Goal: Answer question/provide support: Share knowledge or assist other users

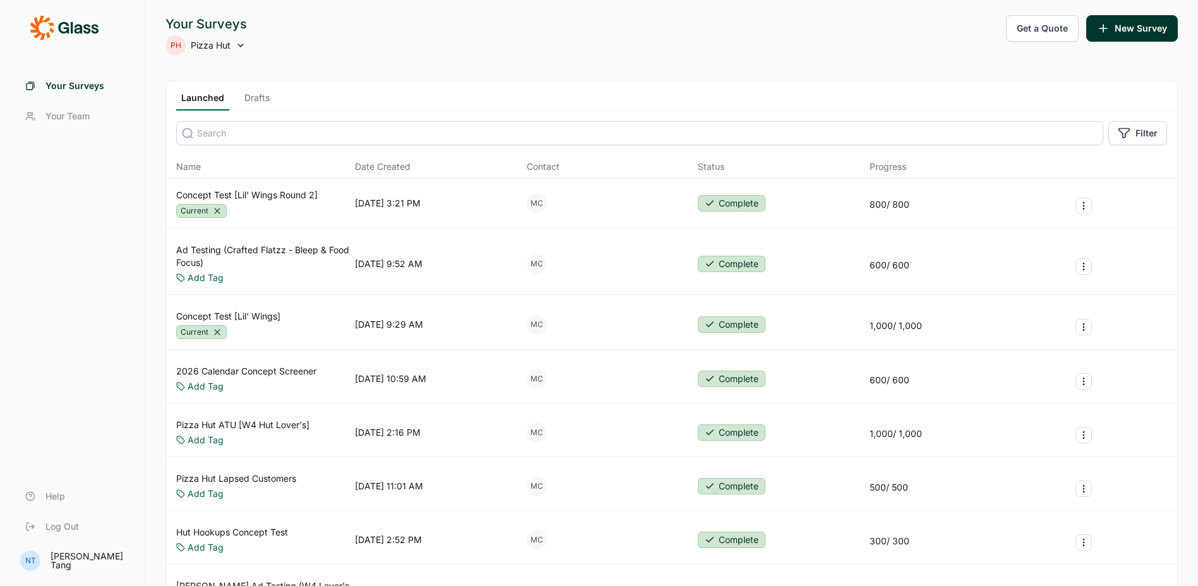
click at [262, 197] on link "Concept Test [Lil' Wings Round 2]" at bounding box center [246, 195] width 141 height 13
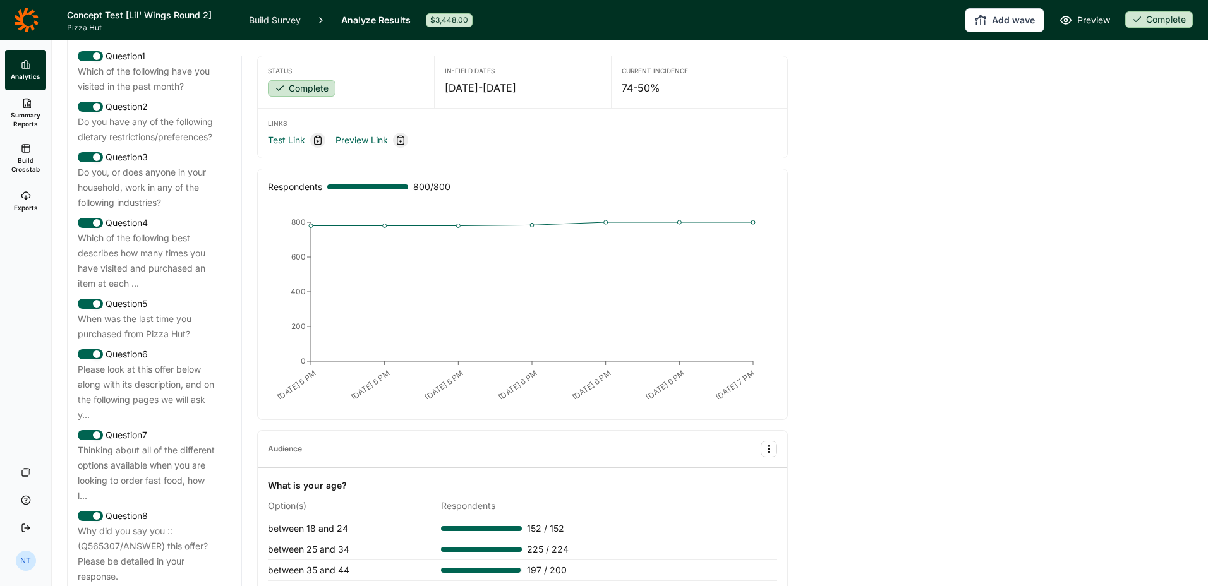
scroll to position [819, 0]
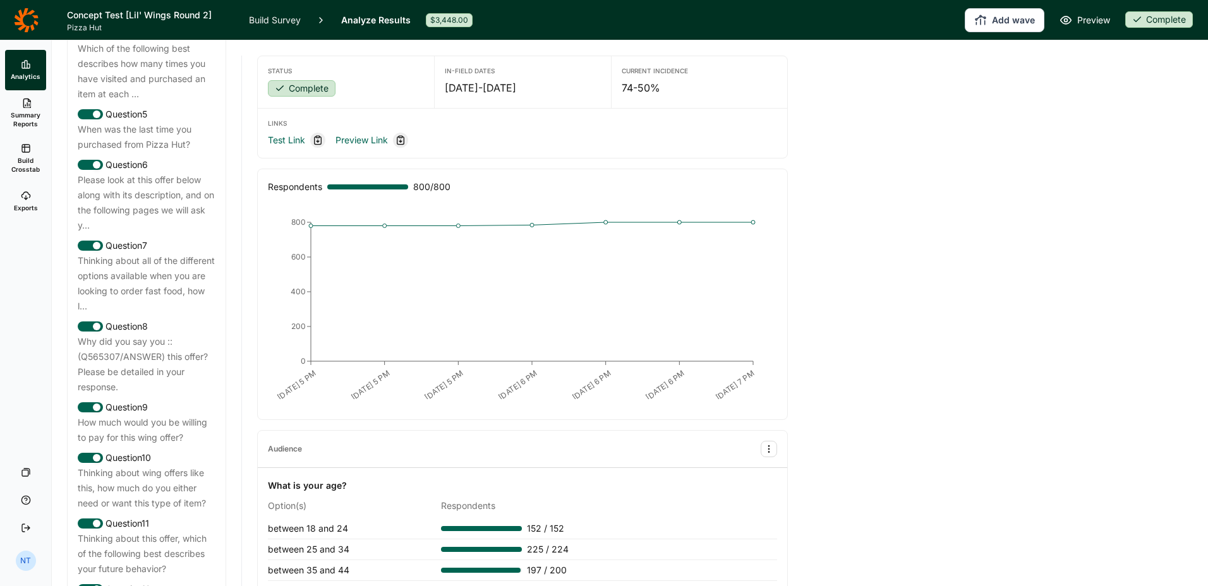
click at [143, 395] on div "Why did you say you ::(Q565307/ANSWER) this offer? Please be detailed in your r…" at bounding box center [147, 364] width 138 height 61
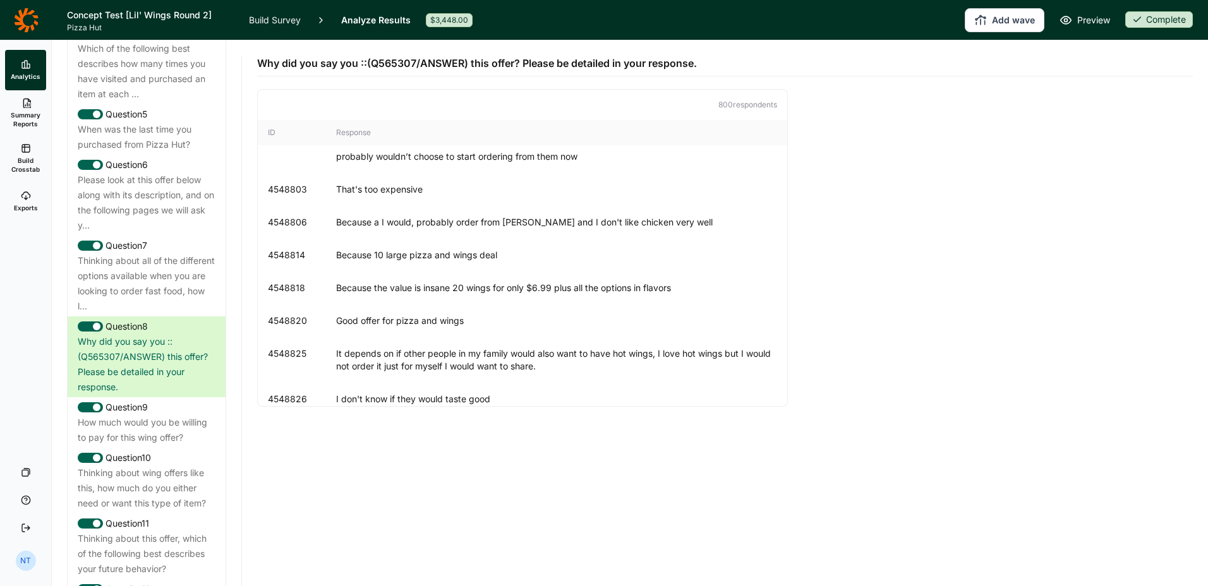
scroll to position [1769, 0]
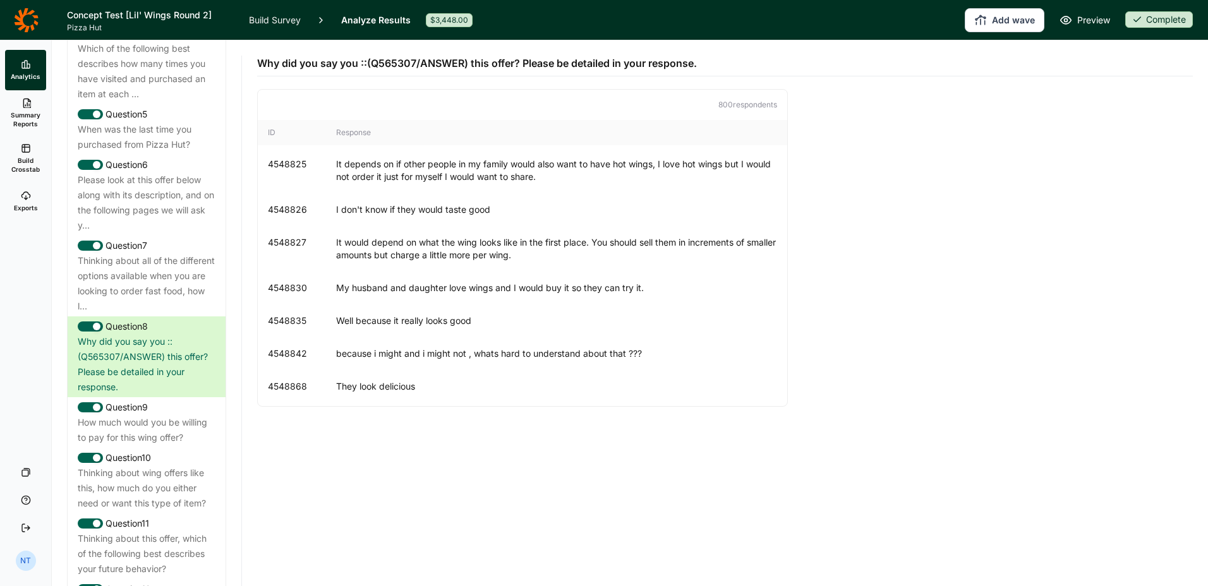
click at [335, 239] on div "4548827 It would depend on what the wing looks like in the first place. You sho…" at bounding box center [522, 248] width 529 height 45
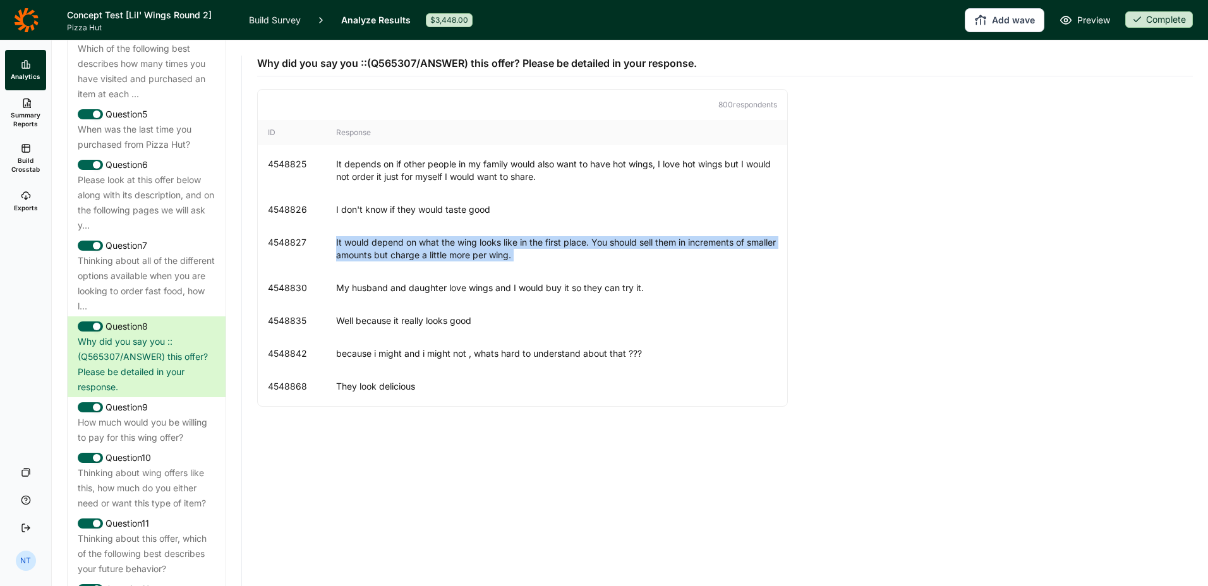
click at [335, 239] on div "4548827 It would depend on what the wing looks like in the first place. You sho…" at bounding box center [522, 248] width 529 height 45
copy div "It would depend on what the wing looks like in the first place. You should sell…"
click at [502, 260] on div "It would depend on what the wing looks like in the first place. You should sell…" at bounding box center [556, 248] width 441 height 25
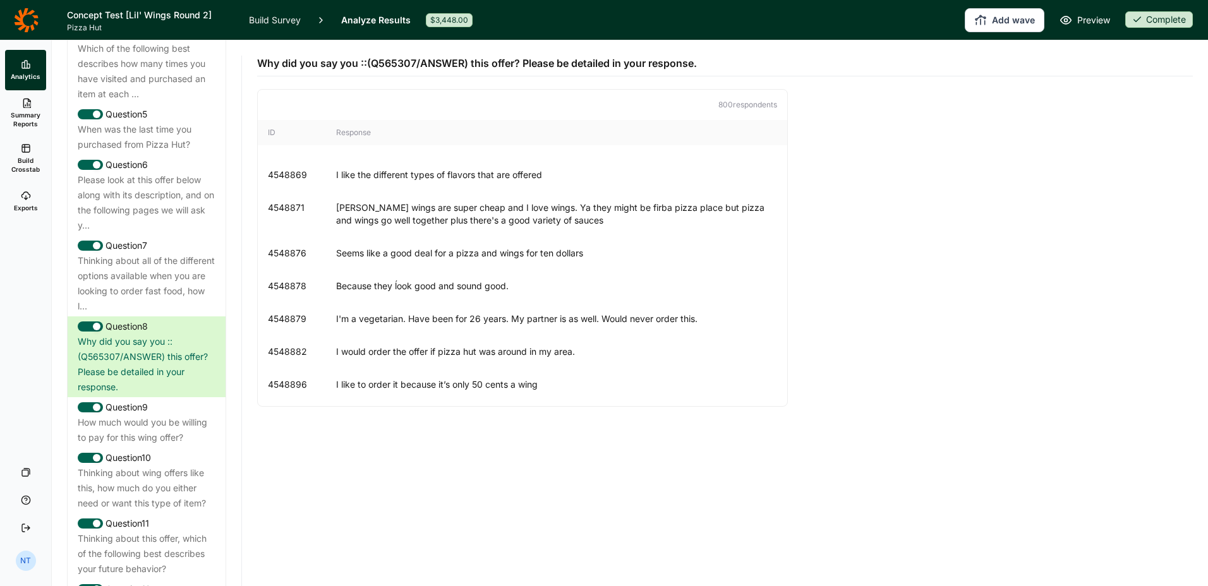
scroll to position [2021, 0]
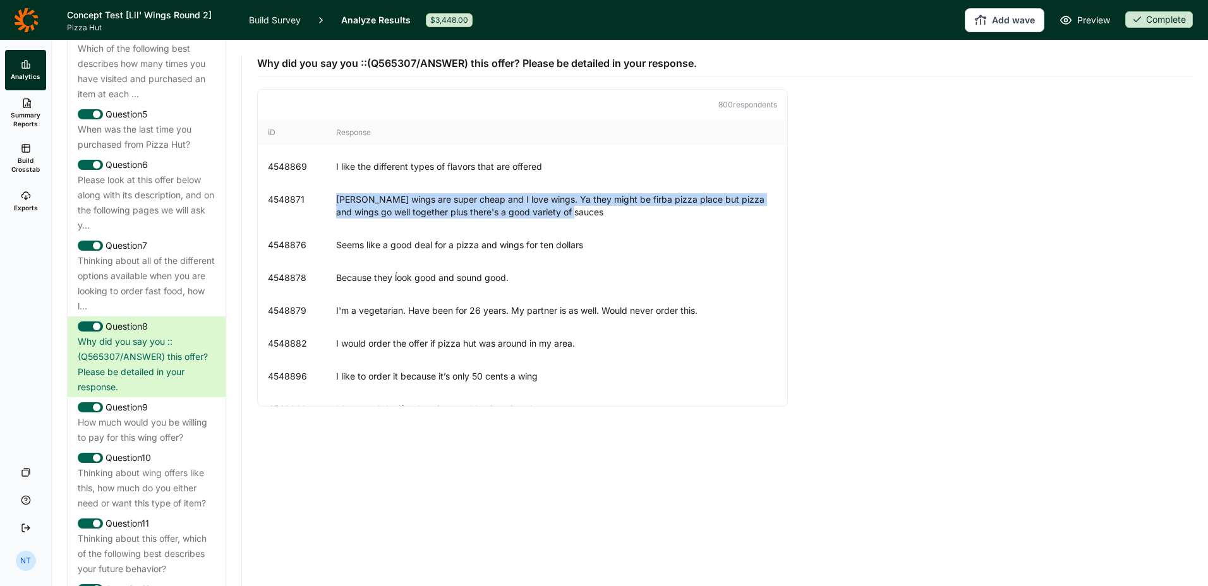
drag, startPoint x: 336, startPoint y: 201, endPoint x: 586, endPoint y: 215, distance: 249.9
click at [586, 215] on div "[PERSON_NAME] wings are super cheap and I love wings. Ya they might be firba pi…" at bounding box center [556, 205] width 441 height 25
copy div "[PERSON_NAME] wings are super cheap and I love wings. Ya they might be firba pi…"
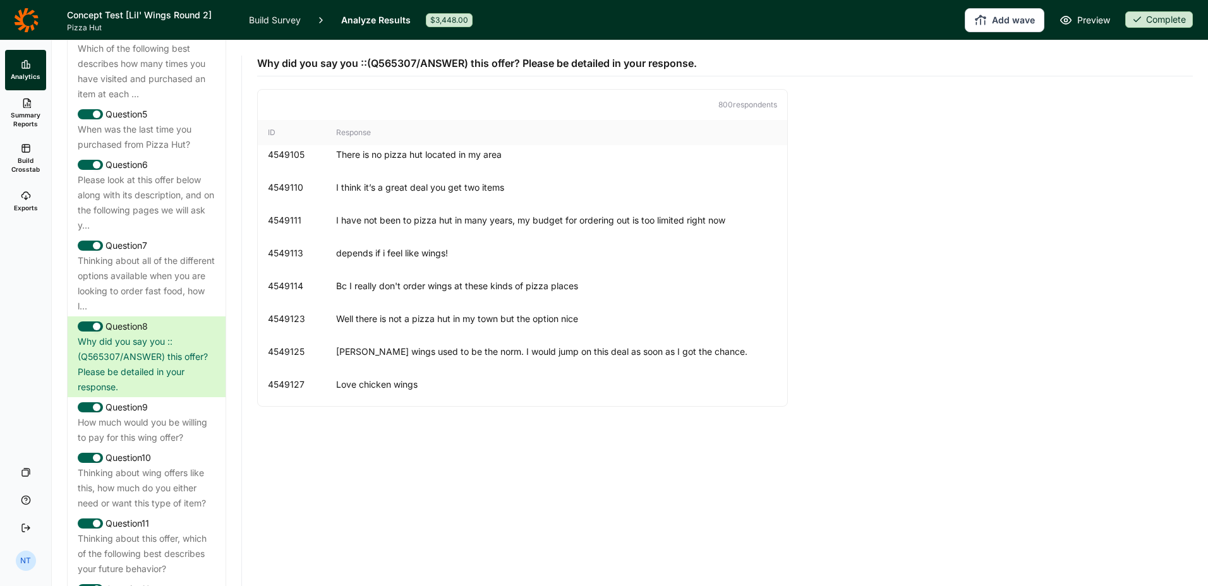
scroll to position [4801, 0]
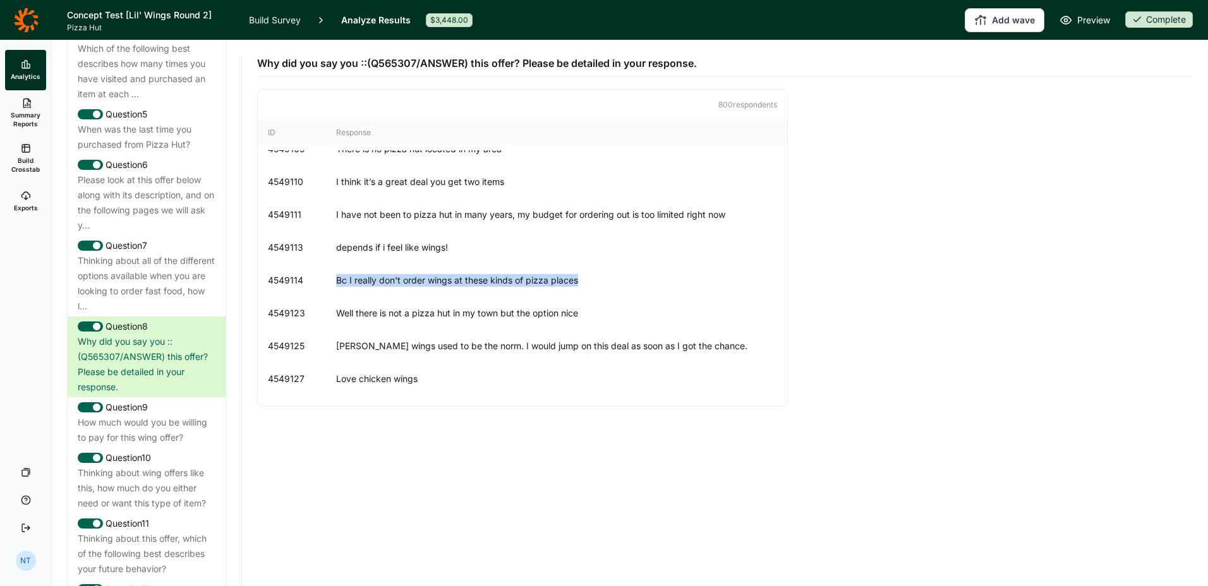
drag, startPoint x: 334, startPoint y: 298, endPoint x: 579, endPoint y: 299, distance: 245.7
click at [579, 297] on div "4549114 Bc I really don't order wings at these kinds of pizza places" at bounding box center [522, 280] width 529 height 33
copy div "Bc I really don't order wings at these kinds of pizza places"
click at [375, 264] on div "4549113 depends if i feel like wings!" at bounding box center [522, 247] width 529 height 33
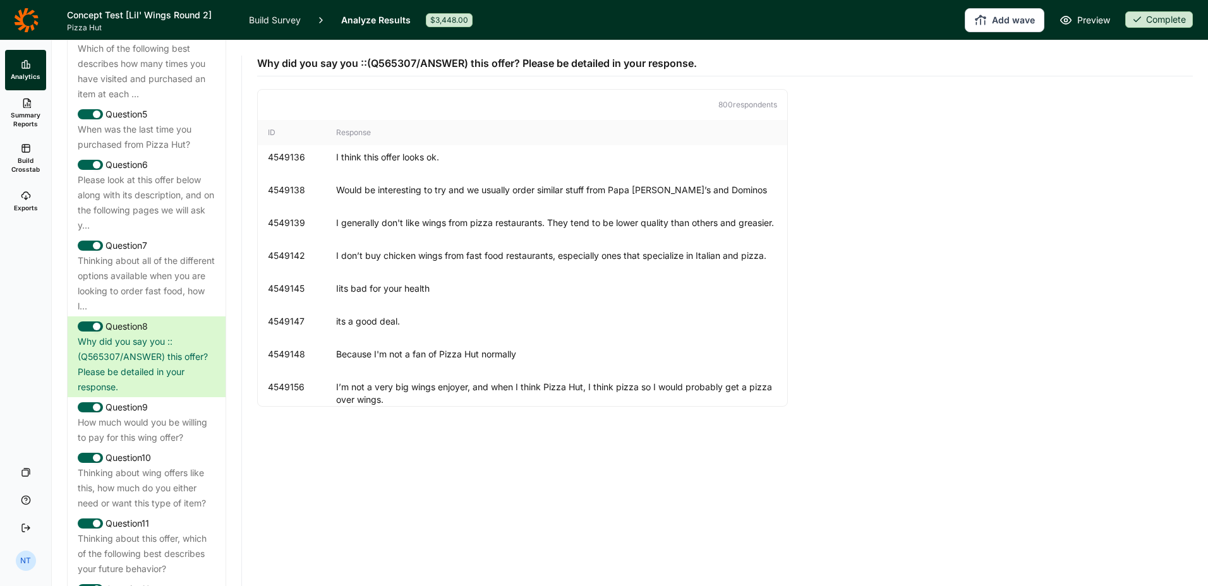
scroll to position [5117, 0]
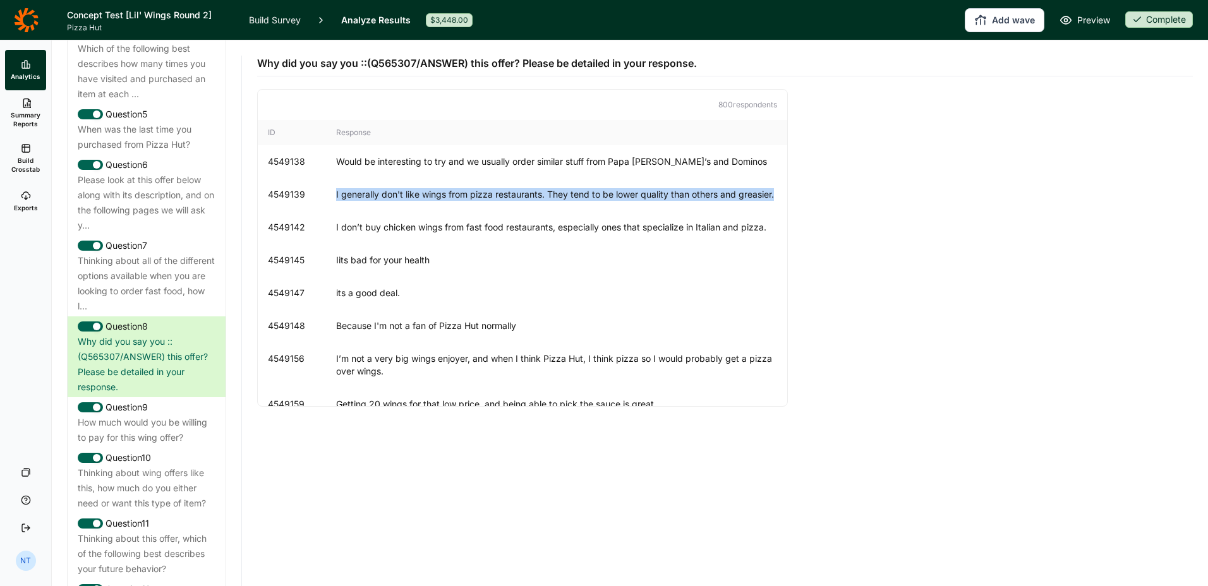
drag, startPoint x: 381, startPoint y: 218, endPoint x: 308, endPoint y: 204, distance: 74.0
click at [308, 204] on div "4549139 I generally don't like wings from pizza restaurants. They tend to be lo…" at bounding box center [522, 194] width 529 height 33
drag, startPoint x: 308, startPoint y: 204, endPoint x: 408, endPoint y: 215, distance: 100.5
click at [408, 201] on div "I generally don't like wings from pizza restaurants. They tend to be lower qual…" at bounding box center [556, 194] width 441 height 13
drag, startPoint x: 380, startPoint y: 219, endPoint x: 330, endPoint y: 208, distance: 50.3
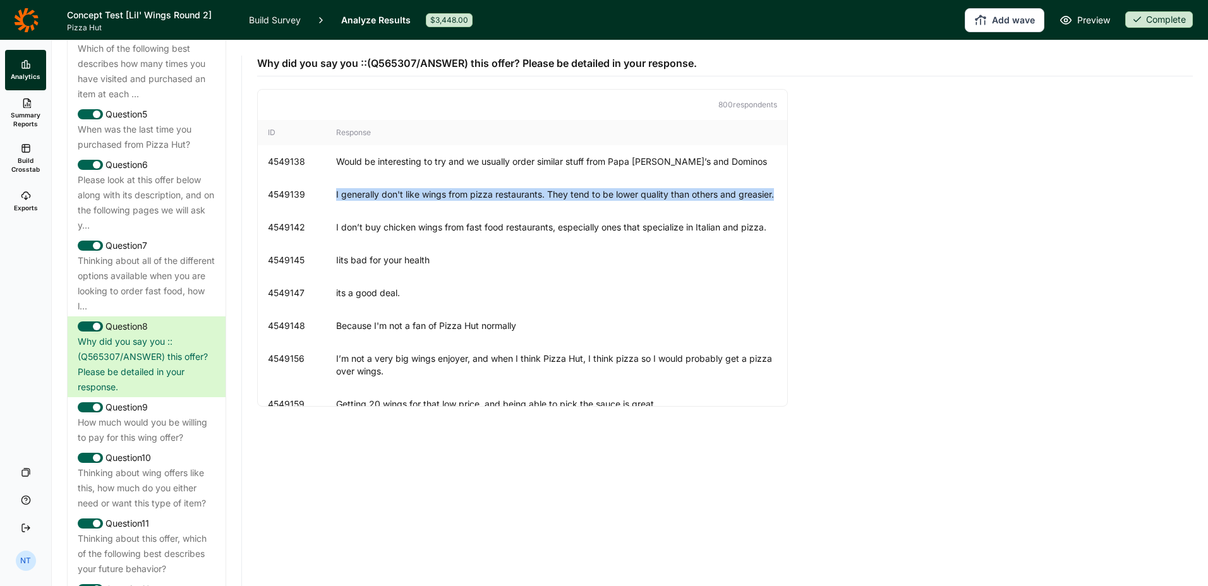
click at [330, 208] on div "4549139 I generally don't like wings from pizza restaurants. They tend to be lo…" at bounding box center [522, 194] width 529 height 33
copy div "I generally don't like wings from pizza restaurants. They tend to be lower qual…"
drag, startPoint x: 385, startPoint y: 340, endPoint x: 393, endPoint y: 337, distance: 8.8
click at [385, 310] on div "4549147 its a good deal." at bounding box center [522, 293] width 529 height 33
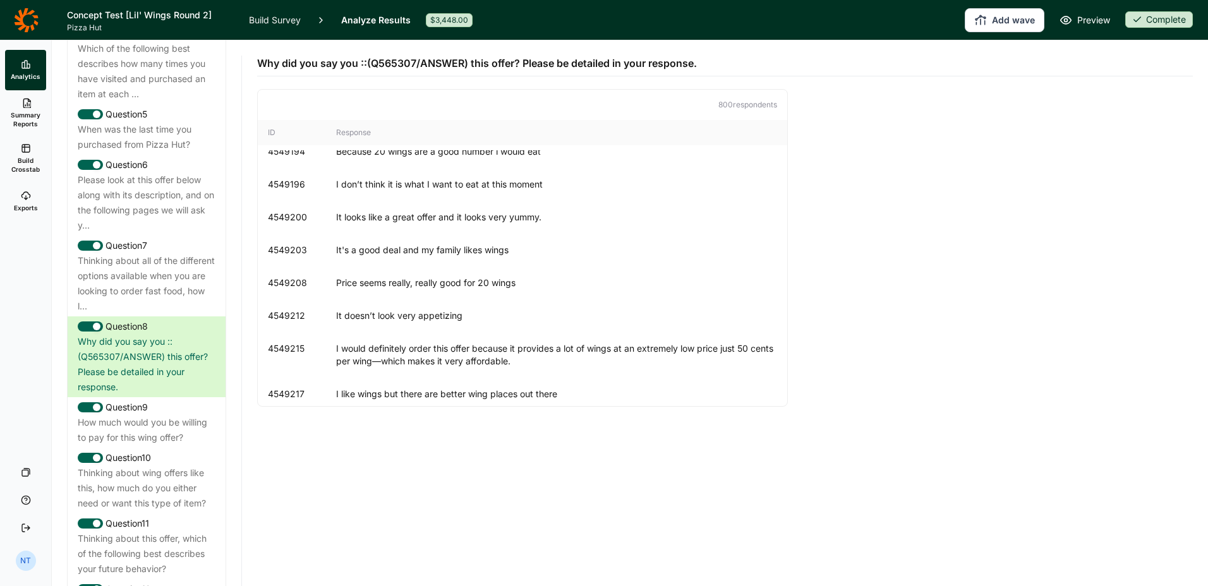
scroll to position [5812, 0]
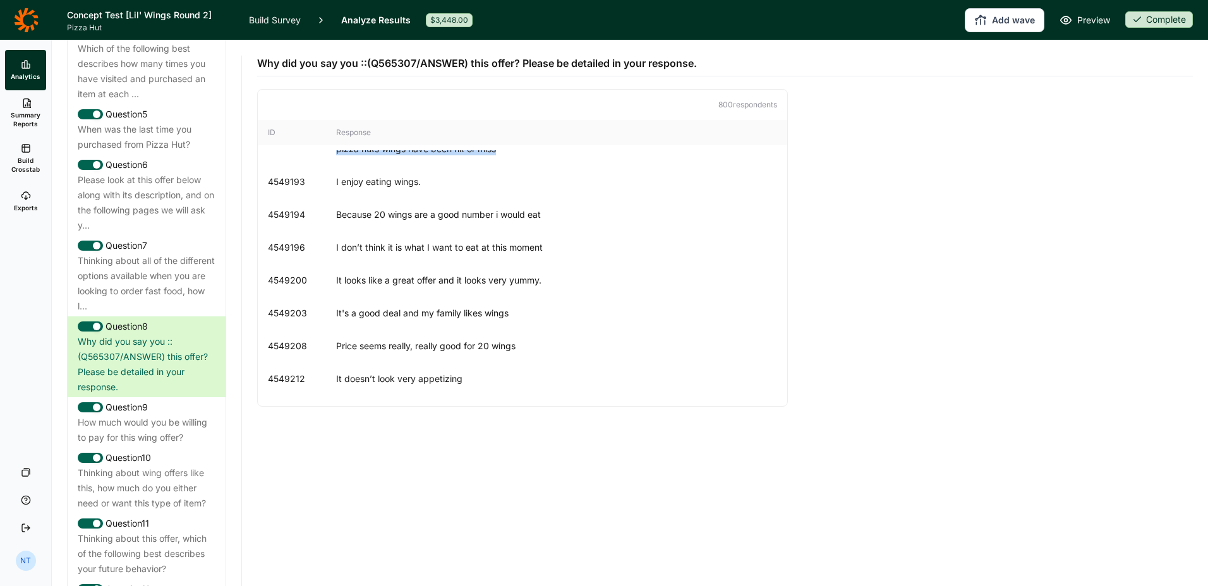
drag, startPoint x: 526, startPoint y: 190, endPoint x: 325, endPoint y: 172, distance: 202.3
click at [325, 166] on div "4549192 The winds look good and the flavors are appealing. I hesitate slightly …" at bounding box center [522, 142] width 529 height 45
copy div "The winds look good and the flavors are appealing. I hesitate slightly because …"
click at [526, 221] on div "Because 20 wings are a good number i would eat" at bounding box center [556, 214] width 441 height 13
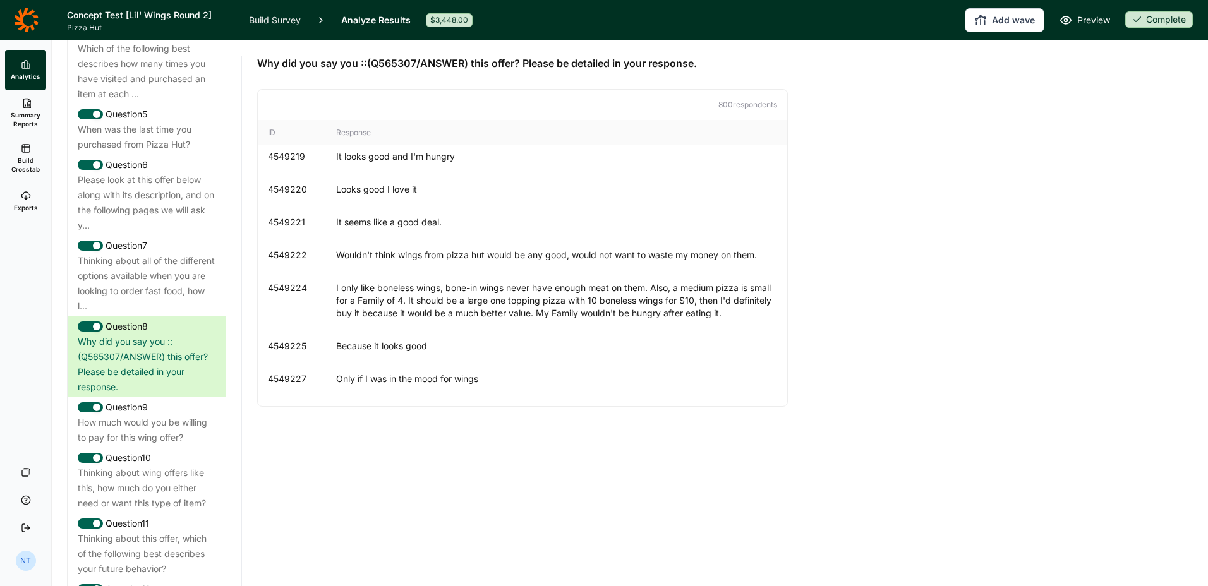
scroll to position [6254, 0]
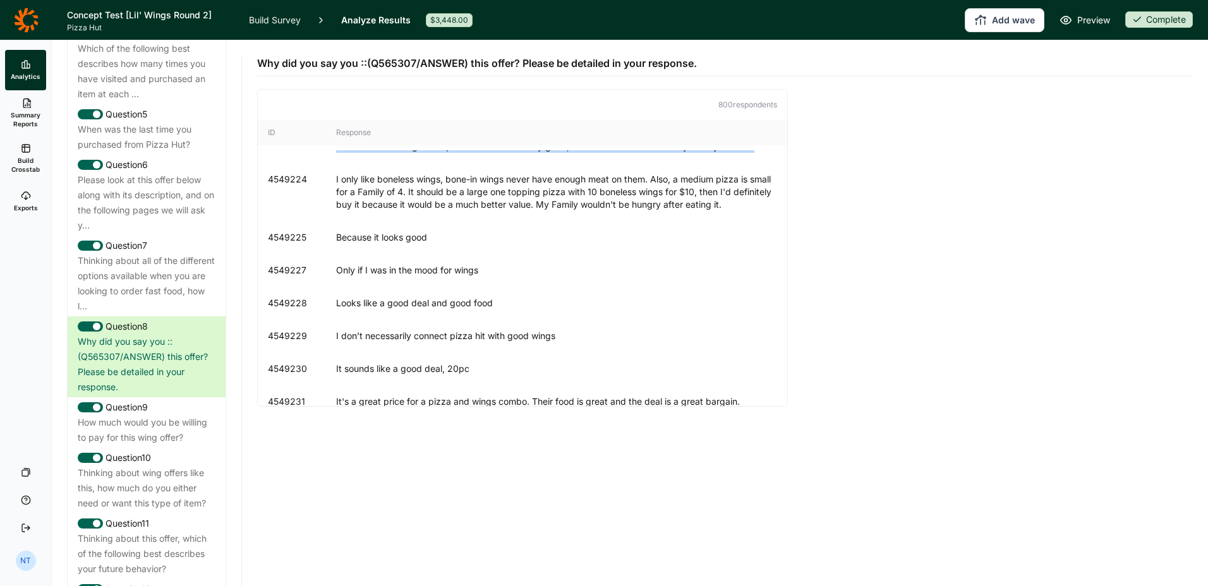
drag, startPoint x: 338, startPoint y: 183, endPoint x: 757, endPoint y: 185, distance: 418.8
click at [757, 153] on div "Wouldn't think wings from pizza hut would be any good, would not want to waste …" at bounding box center [556, 146] width 441 height 13
copy div "Wouldn't think wings from pizza hut would be any good, would not want to waste …"
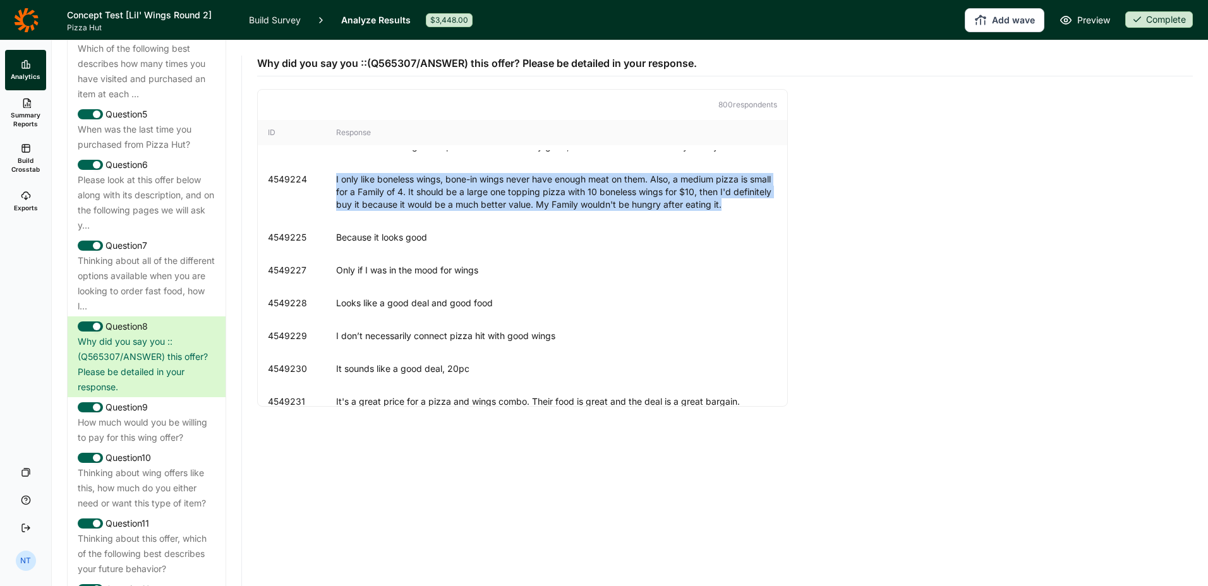
drag, startPoint x: 334, startPoint y: 218, endPoint x: 764, endPoint y: 248, distance: 430.6
click at [764, 221] on div "4549224 I only like boneless wings, bone-in wings never have enough meat on the…" at bounding box center [522, 192] width 529 height 58
copy div "I only like boneless wings, bone-in wings never have enough meat on them. Also,…"
click at [424, 320] on div "4549228 Looks like a good deal and good food" at bounding box center [522, 303] width 529 height 33
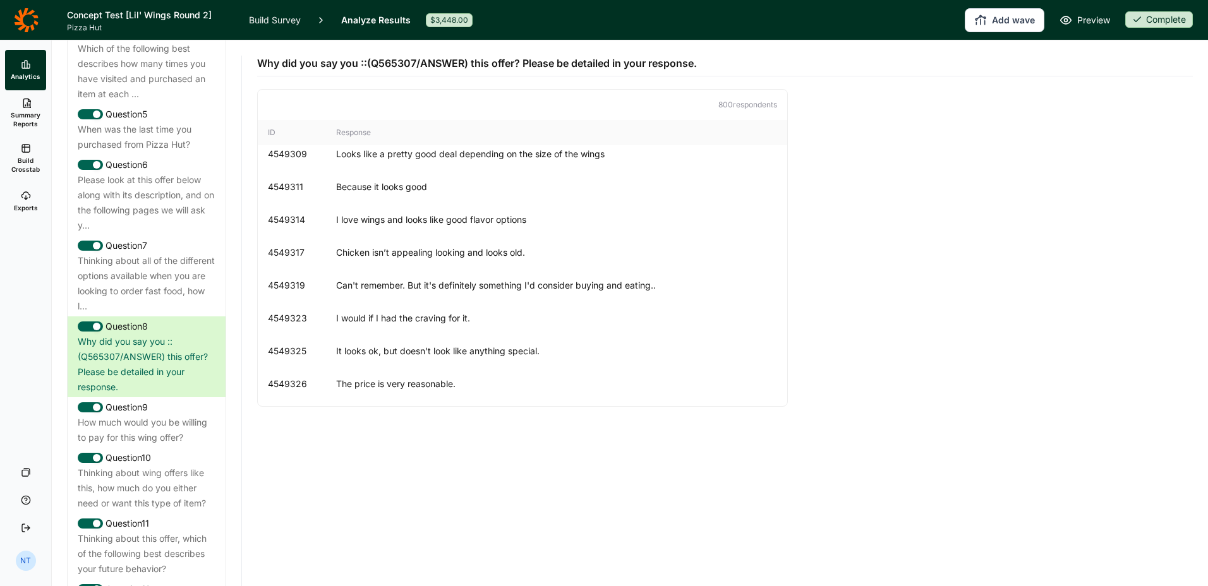
scroll to position [7644, 0]
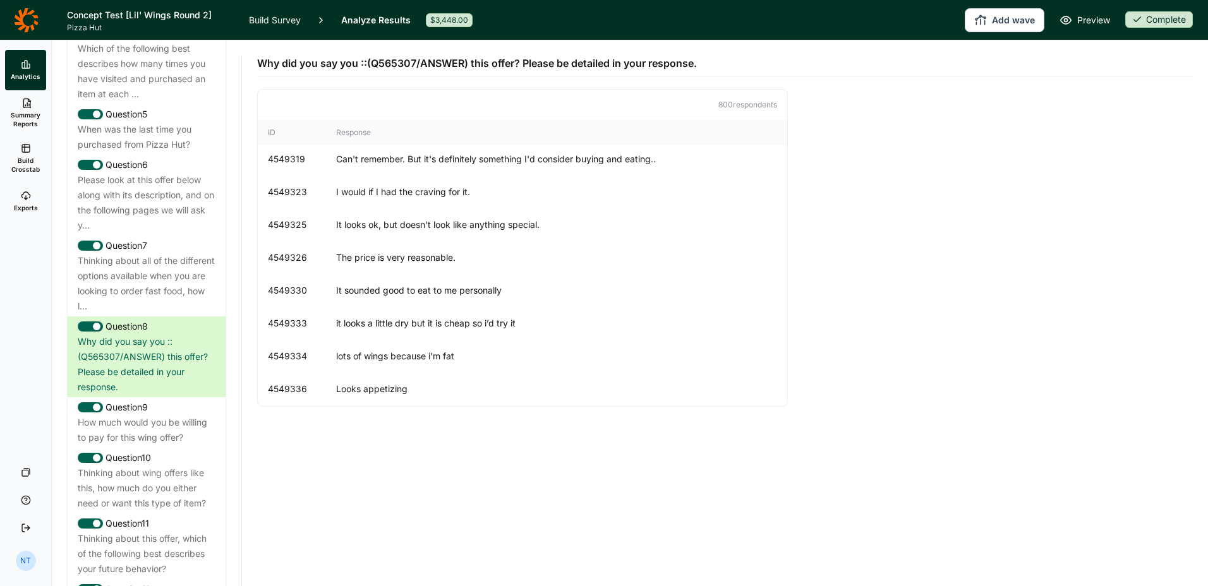
drag, startPoint x: 338, startPoint y: 180, endPoint x: 524, endPoint y: 183, distance: 185.7
click at [524, 133] on div "Chicken isn’t appealing looking and looks old." at bounding box center [556, 126] width 441 height 13
copy div "Chicken isn’t appealing looking and looks old"
click at [574, 264] on div "The price is very reasonable." at bounding box center [556, 257] width 441 height 13
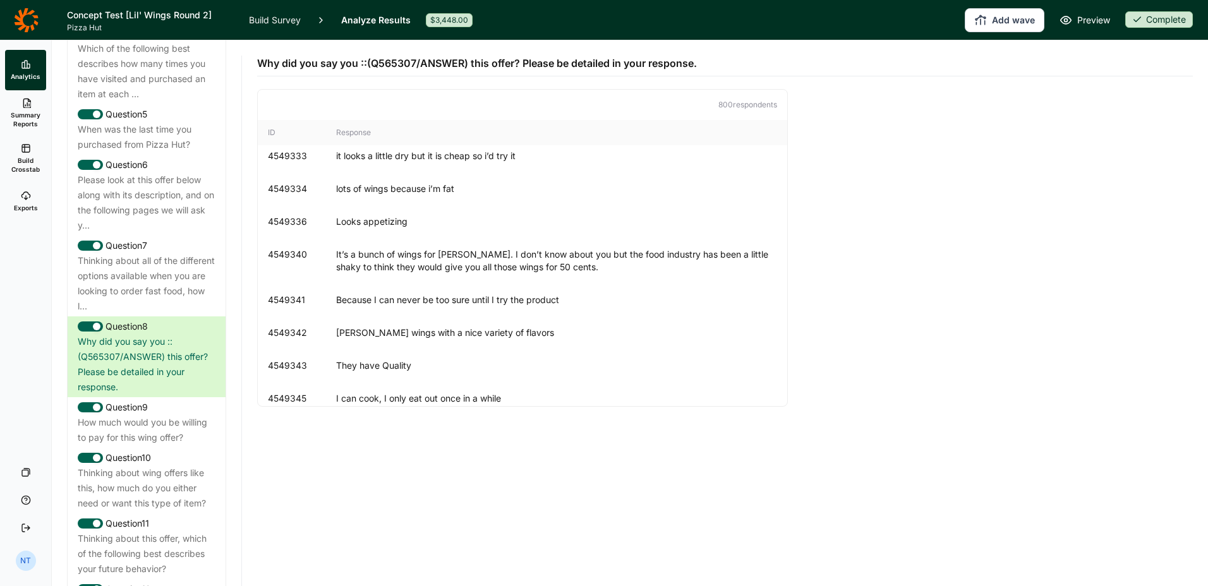
scroll to position [7833, 0]
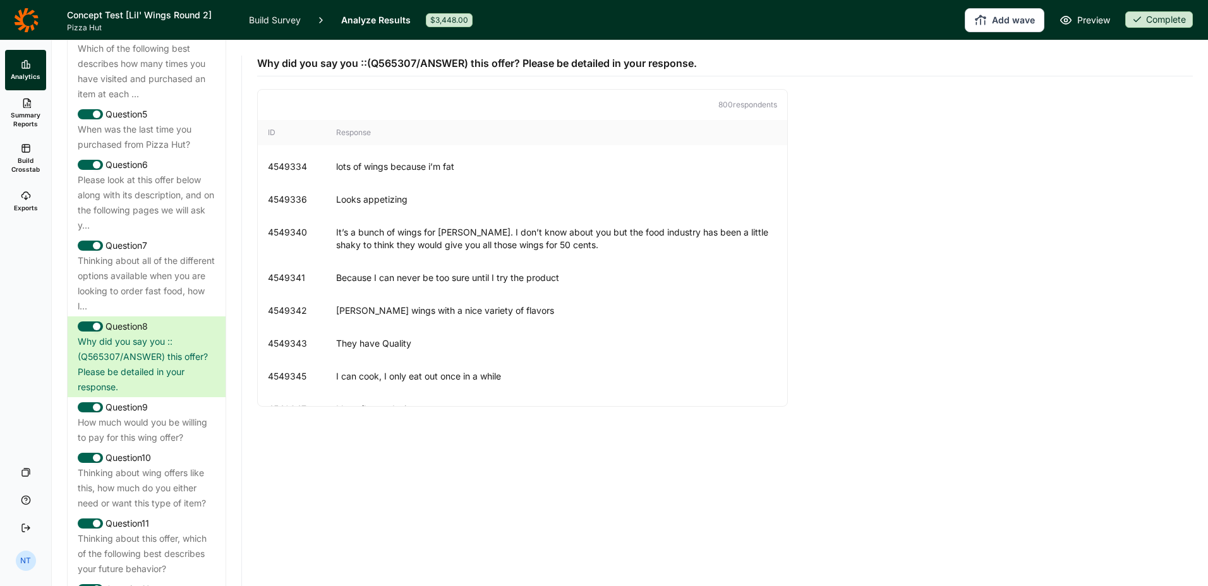
click at [338, 251] on div "It’s a bunch of wings for [PERSON_NAME]. I don’t know about you but the food in…" at bounding box center [556, 238] width 441 height 25
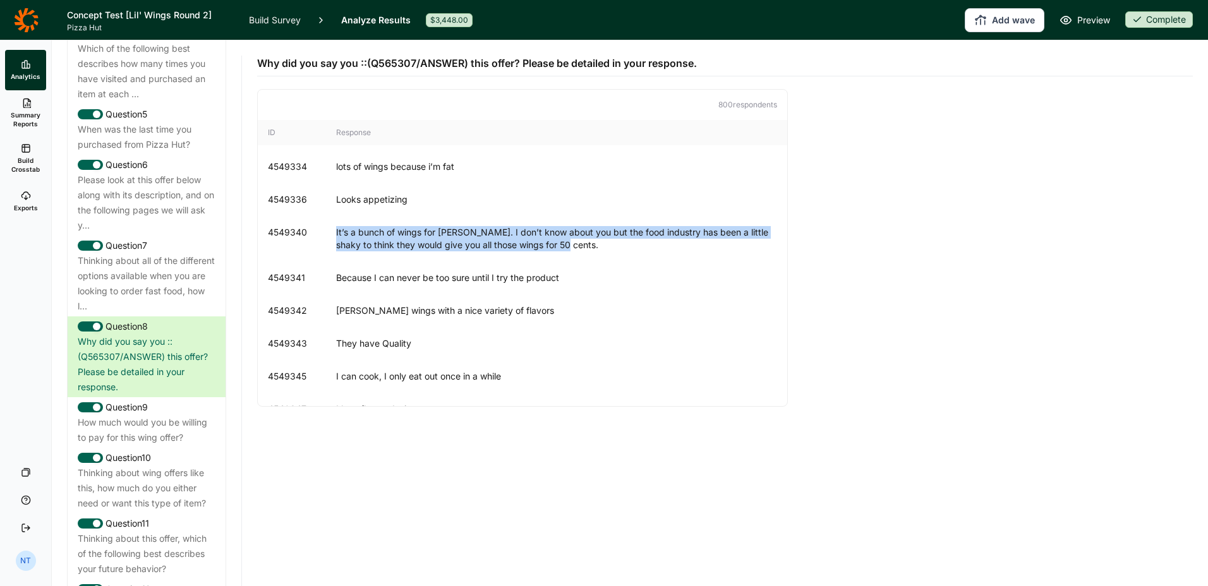
drag, startPoint x: 333, startPoint y: 282, endPoint x: 561, endPoint y: 294, distance: 228.4
click at [561, 262] on div "4549340 It’s a bunch of wings for [PERSON_NAME]. I don’t know about you but the…" at bounding box center [522, 238] width 529 height 45
copy div "It’s a bunch of wings for [PERSON_NAME]. I don’t know about you but the food in…"
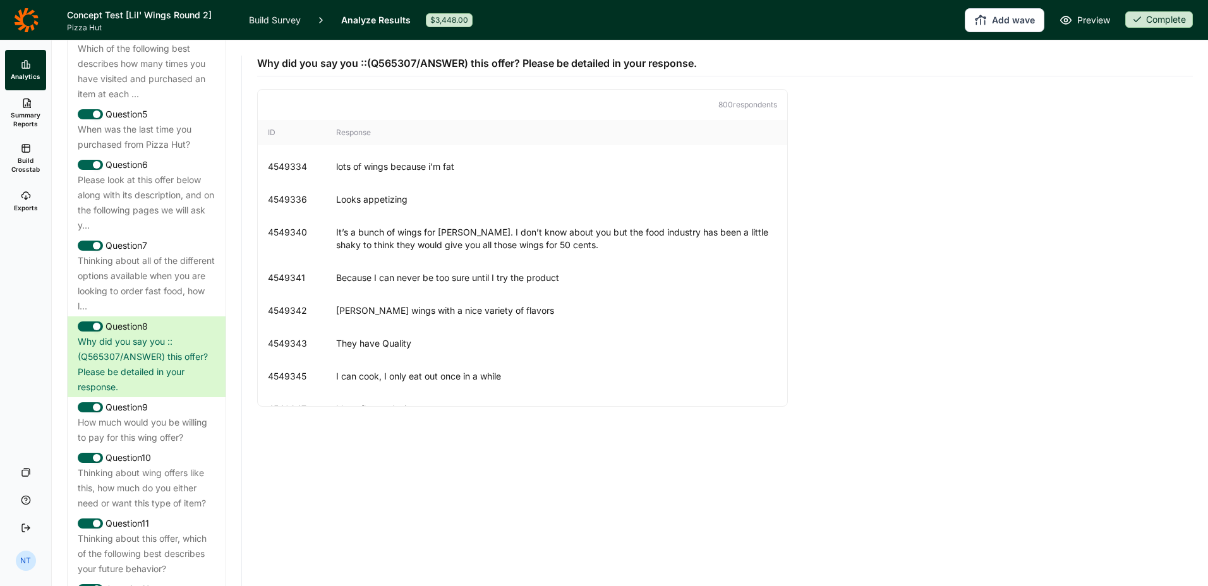
click at [652, 262] on div "4549340 It’s a bunch of wings for [PERSON_NAME]. I don’t know about you but the…" at bounding box center [522, 238] width 529 height 45
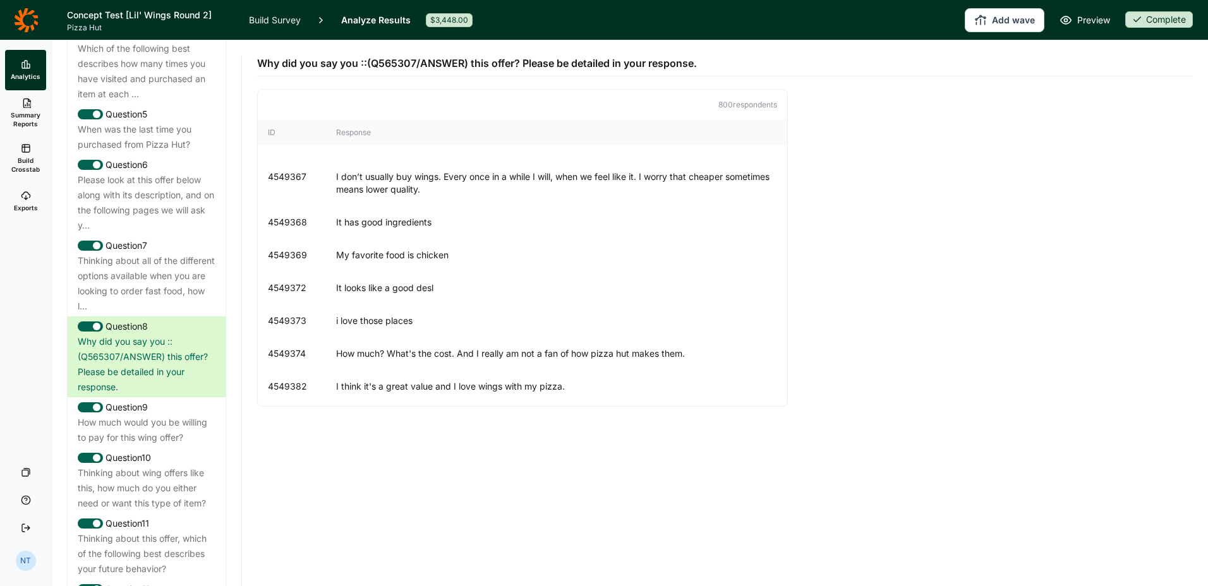
scroll to position [8402, 0]
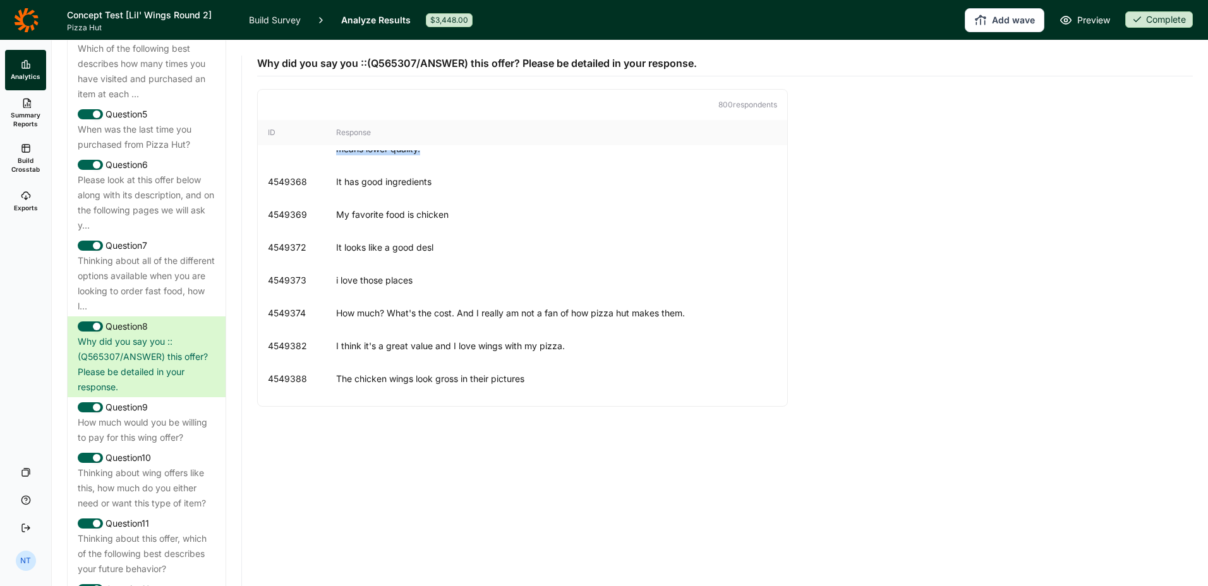
drag, startPoint x: 469, startPoint y: 197, endPoint x: 328, endPoint y: 182, distance: 141.7
click at [328, 166] on div "4549367 I don’t usually buy wings. Every once in a while I will, when we feel l…" at bounding box center [522, 142] width 529 height 45
copy div "I don’t usually buy wings. Every once in a while I will, when we feel like it. …"
click at [651, 221] on div "My favorite food is chicken" at bounding box center [556, 214] width 441 height 13
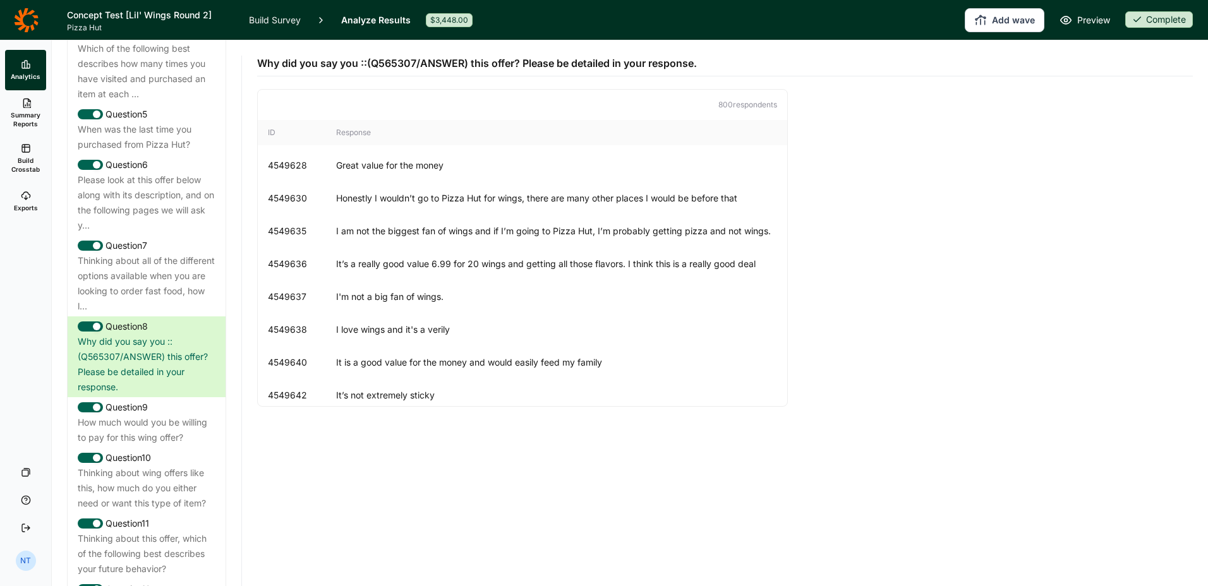
scroll to position [11370, 0]
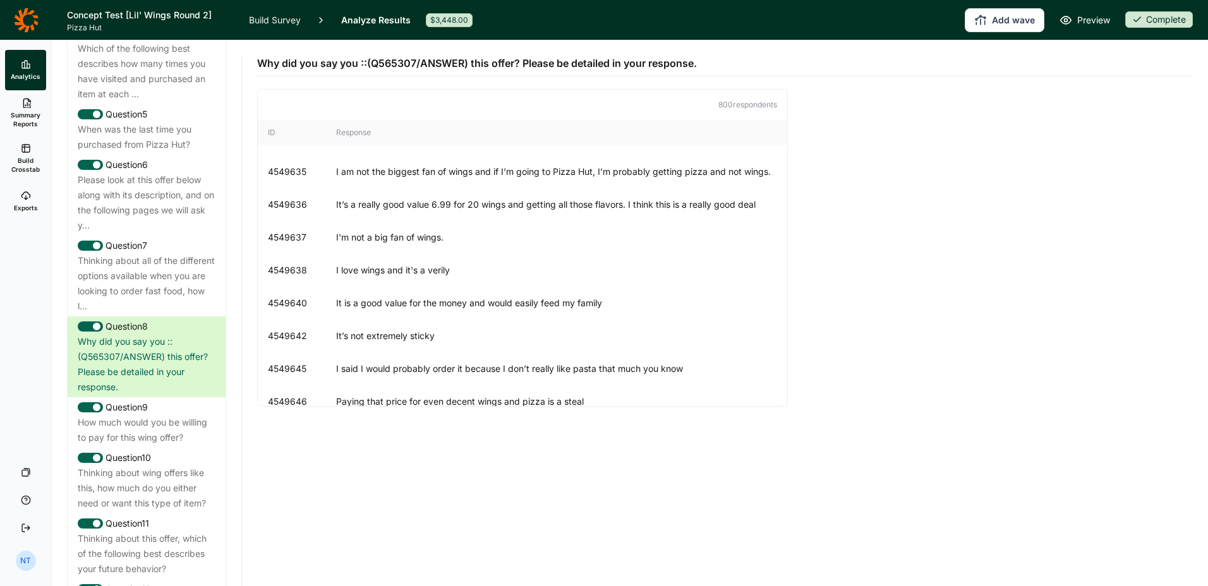
drag, startPoint x: 332, startPoint y: 228, endPoint x: 751, endPoint y: 232, distance: 418.8
click at [751, 155] on div "4549630 Honestly I wouldn’t go to Pizza Hut for wings, there are many other pla…" at bounding box center [522, 139] width 529 height 33
click at [558, 178] on div "I am not the biggest fan of wings and if I’m going to Pizza Hut, I’m probably g…" at bounding box center [556, 172] width 441 height 13
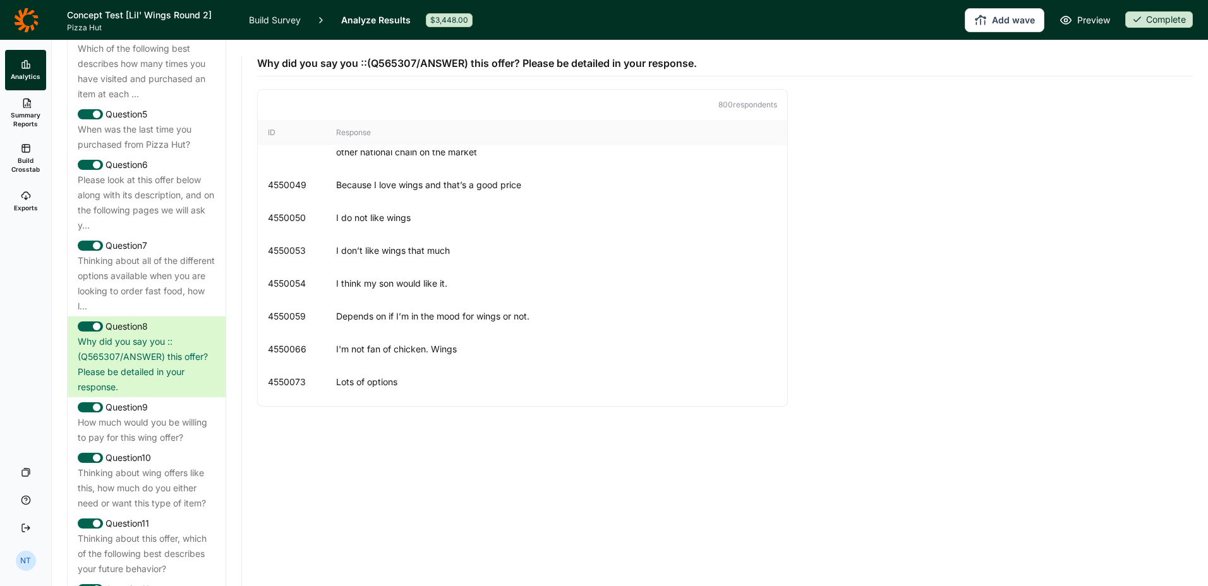
scroll to position [17056, 0]
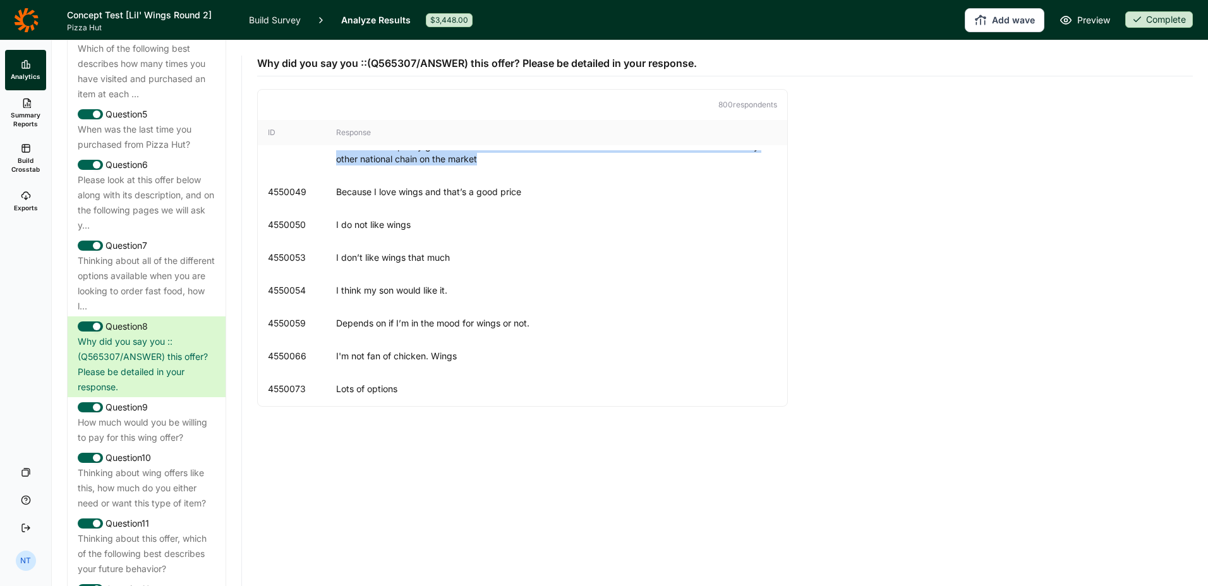
drag, startPoint x: 497, startPoint y: 270, endPoint x: 328, endPoint y: 253, distance: 168.9
click at [328, 176] on div "4550048 I think that's a pretty good value. I would like to see more flavors. I…" at bounding box center [522, 152] width 529 height 45
click at [567, 208] on div "4550049 Because I love wings and that’s a good price" at bounding box center [522, 192] width 529 height 33
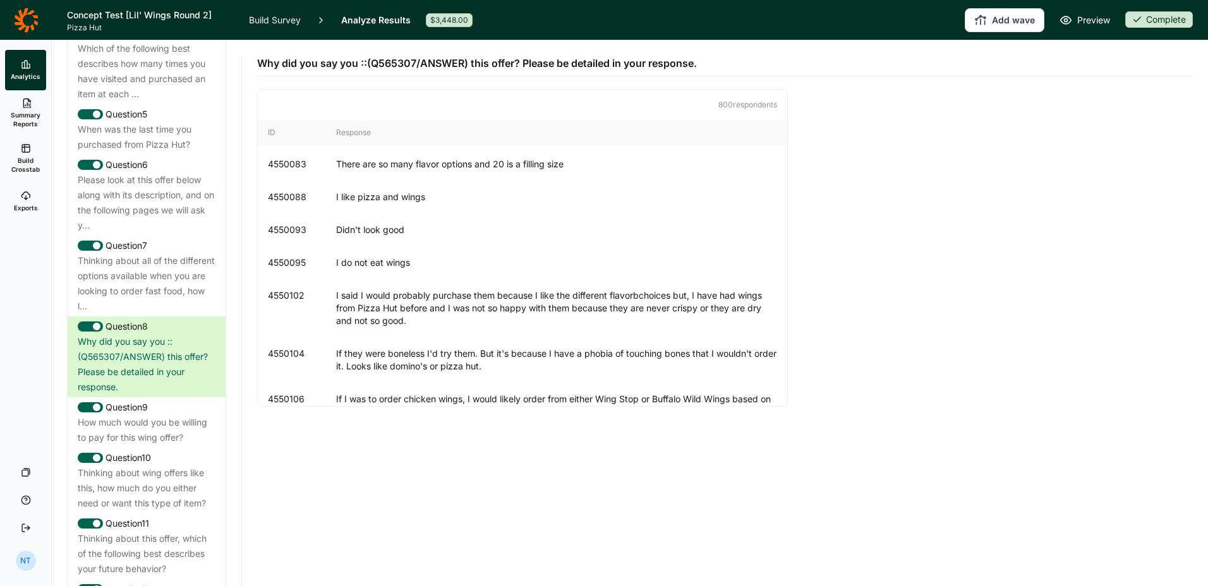
scroll to position [17561, 0]
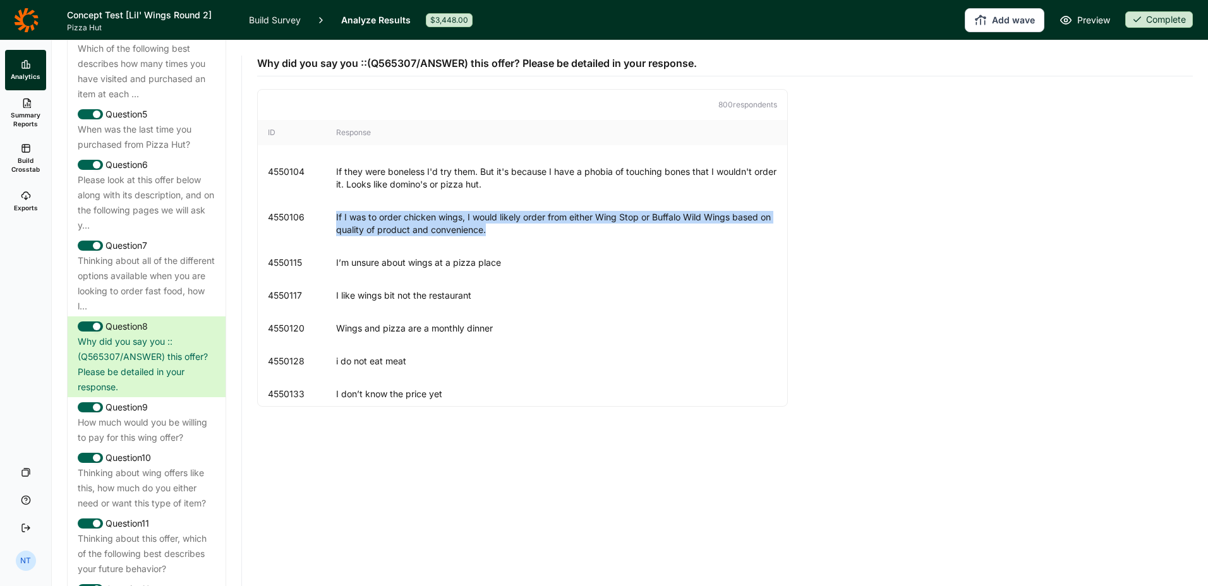
drag, startPoint x: 513, startPoint y: 340, endPoint x: 334, endPoint y: 331, distance: 179.0
click at [334, 246] on div "4550106 If I was to order chicken wings, I would likely order from either Wing …" at bounding box center [522, 223] width 529 height 45
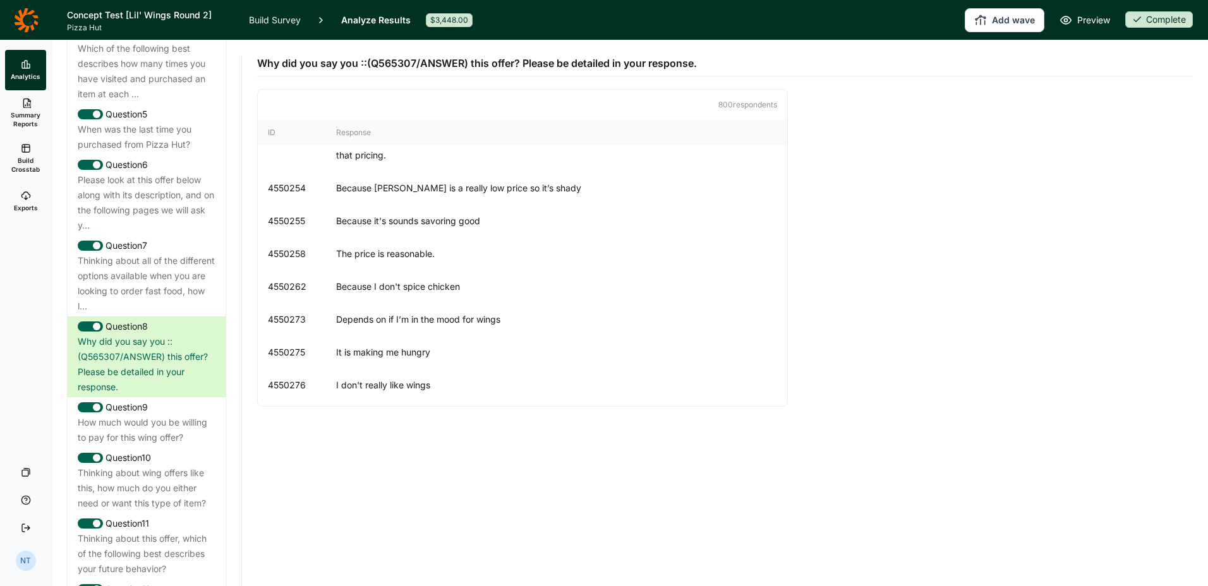
scroll to position [18824, 0]
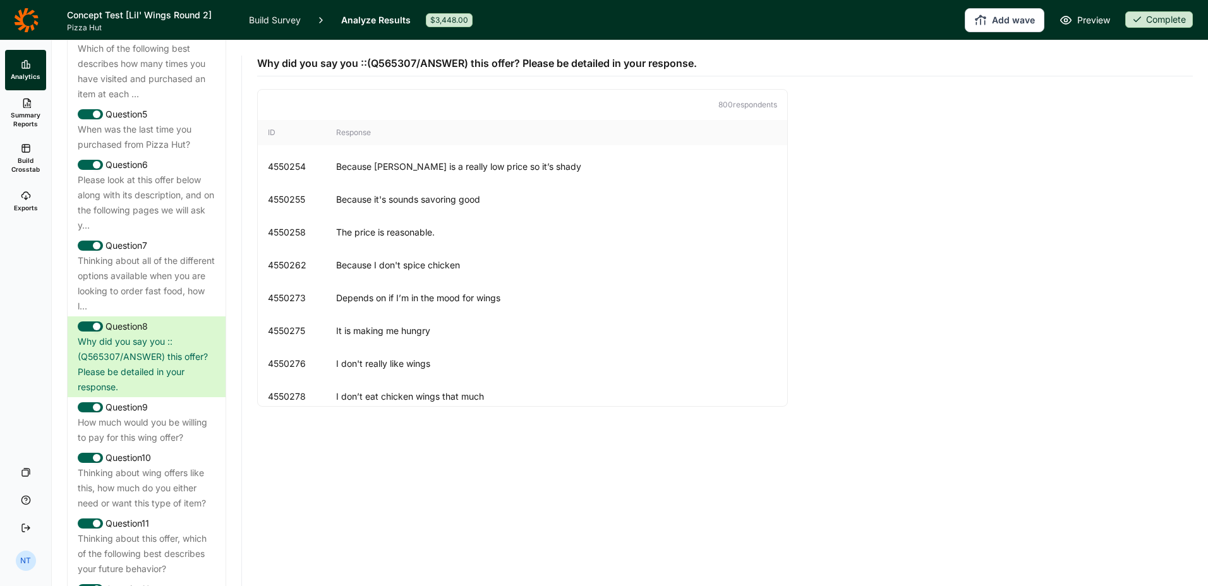
drag, startPoint x: 375, startPoint y: 254, endPoint x: 330, endPoint y: 241, distance: 46.8
click at [330, 150] on div "4550252 I do not eat at Pizza Hut and I would not expect their wings to be good…" at bounding box center [522, 127] width 529 height 45
click at [548, 140] on div "I do not eat at [GEOGRAPHIC_DATA] and I would not expect their wings to be good…" at bounding box center [556, 127] width 441 height 25
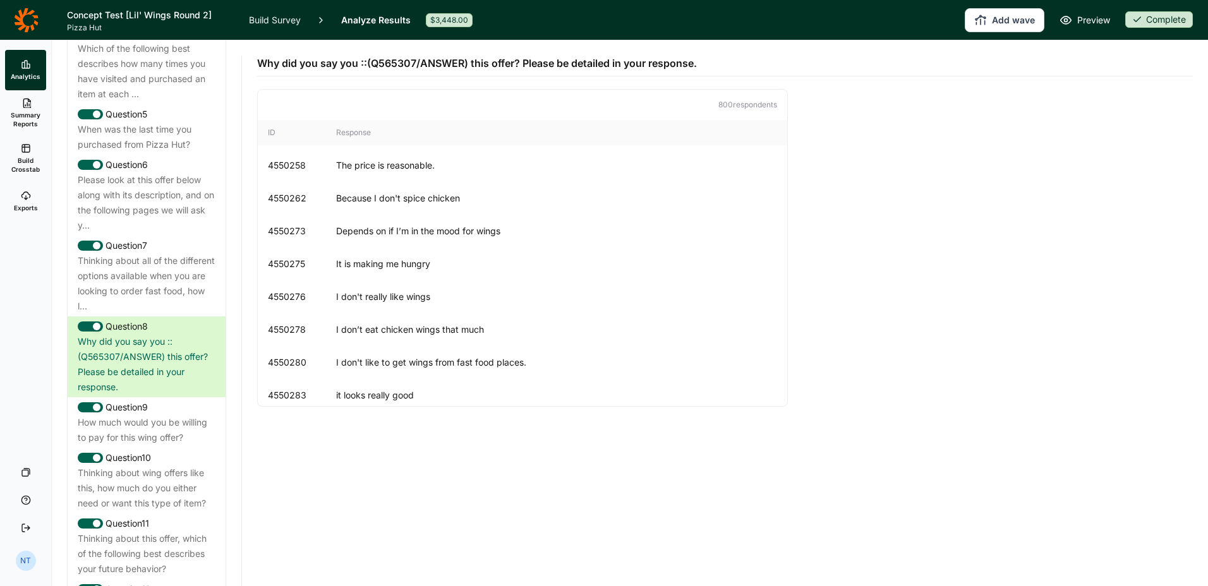
scroll to position [18888, 0]
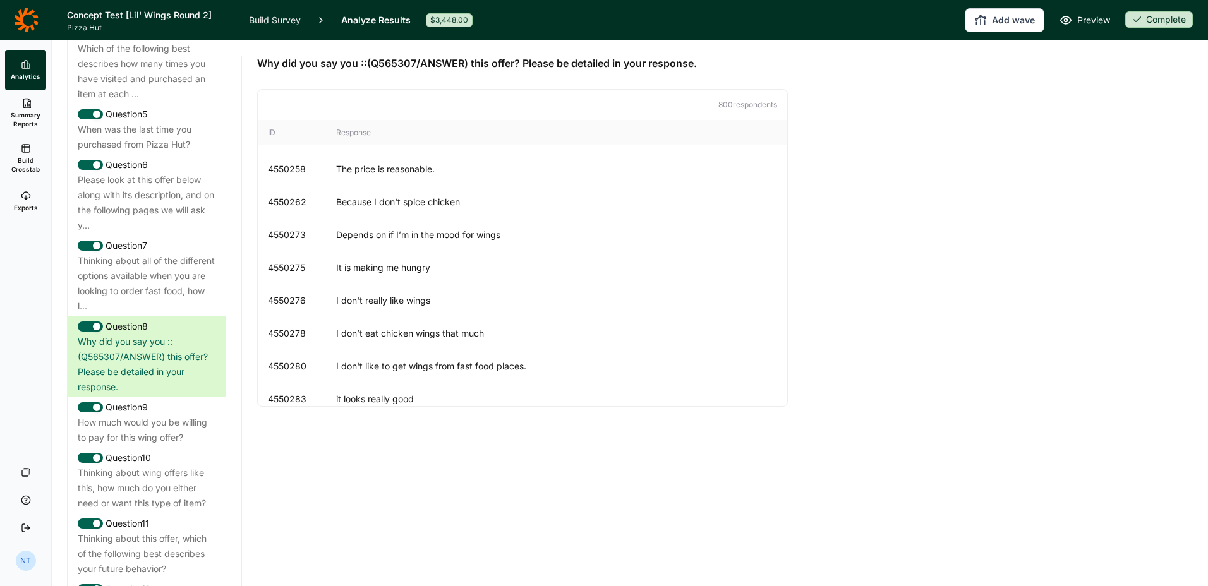
drag, startPoint x: 327, startPoint y: 217, endPoint x: 545, endPoint y: 218, distance: 218.6
click at [545, 120] on div "4550254 Because [PERSON_NAME] is a really low price so it’s shady" at bounding box center [522, 103] width 529 height 33
drag, startPoint x: 677, startPoint y: 369, endPoint x: 503, endPoint y: 320, distance: 180.4
click at [677, 284] on div "4550275 It is making me hungry" at bounding box center [522, 267] width 529 height 33
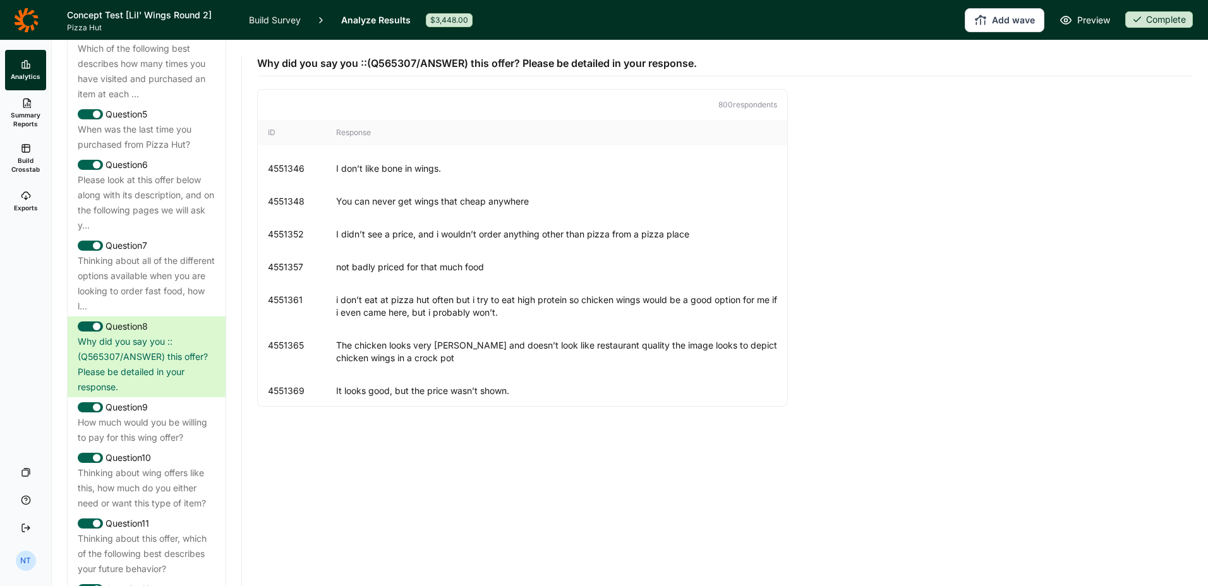
scroll to position [26152, 0]
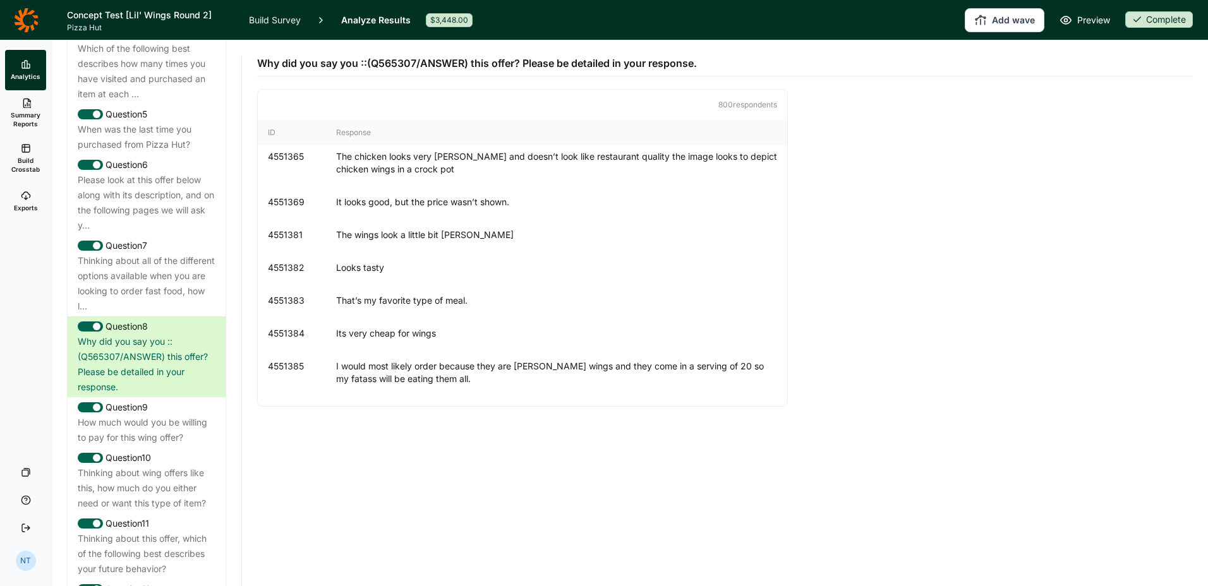
click at [380, 464] on div "Why did you say you ::(Q565307/ANSWER) this offer? Please be detailed in your r…" at bounding box center [725, 253] width 936 height 427
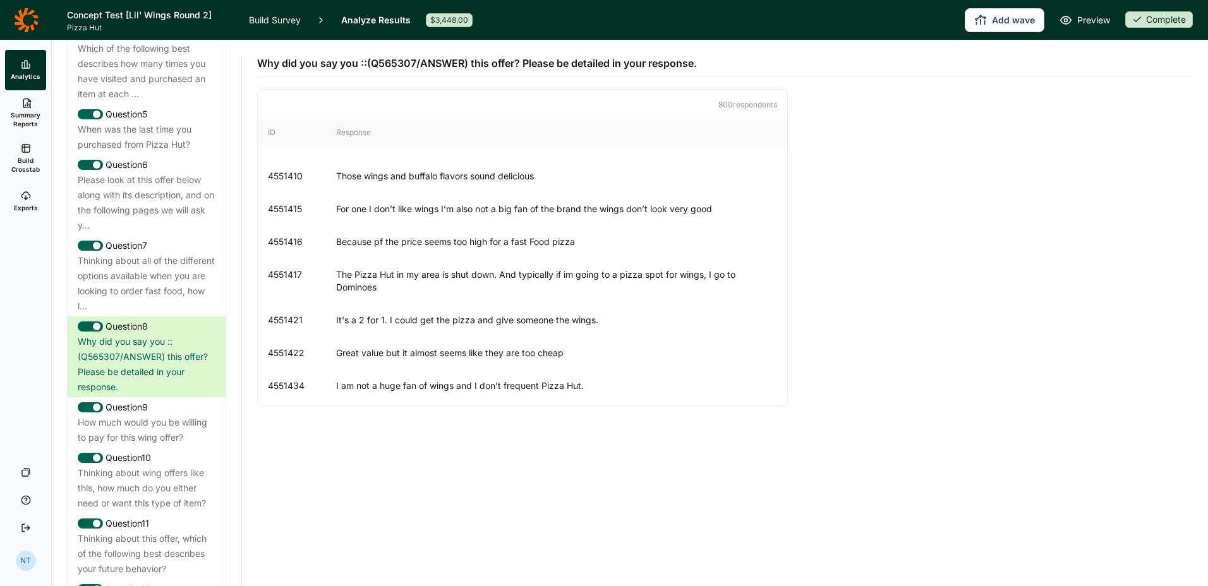
scroll to position [26594, 0]
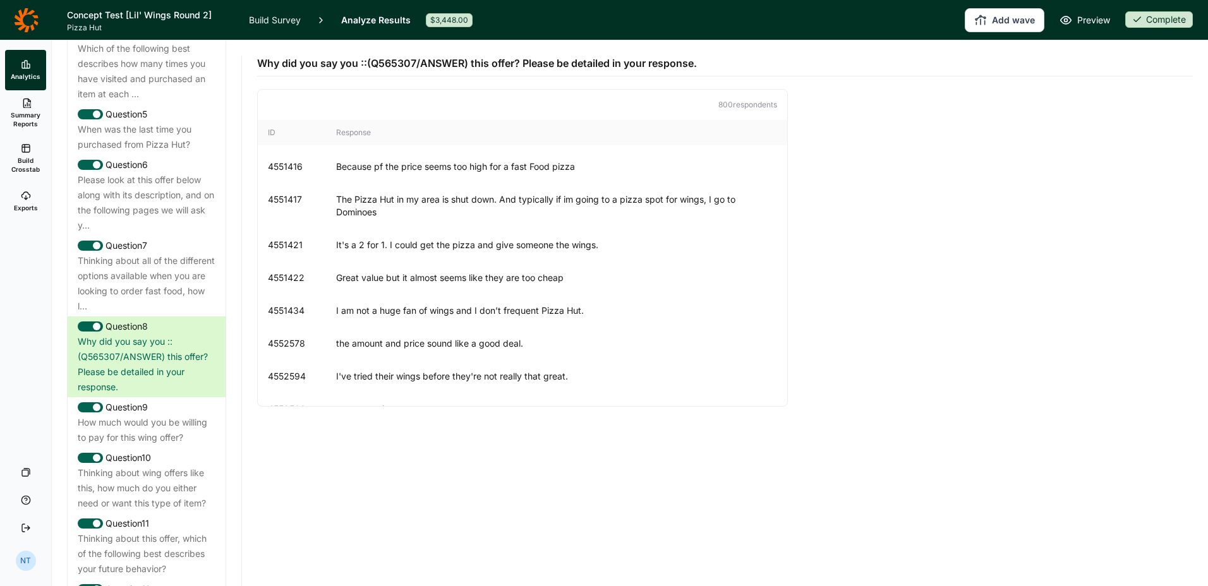
drag, startPoint x: 332, startPoint y: 199, endPoint x: 654, endPoint y: 194, distance: 322.8
click at [654, 85] on div "4551405 I probably would order this. The only thing that scares me is that it’s…" at bounding box center [522, 68] width 529 height 33
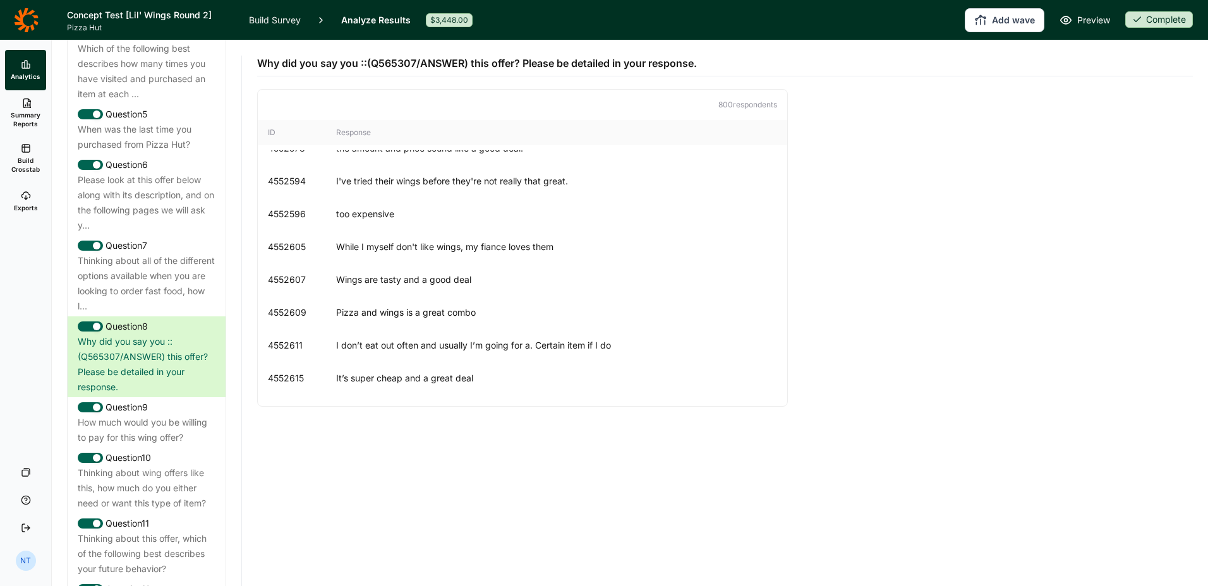
scroll to position [26784, 0]
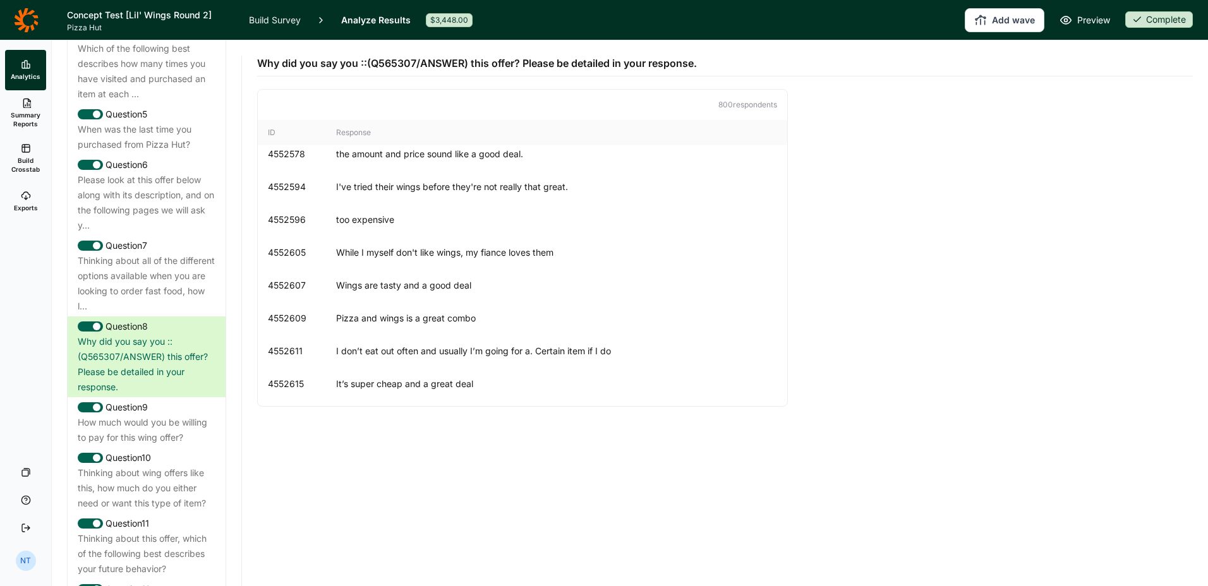
drag, startPoint x: 575, startPoint y: 212, endPoint x: 332, endPoint y: 220, distance: 243.3
click at [332, 105] on div "4551422 Great value but it almost seems like they are too cheap" at bounding box center [522, 88] width 529 height 33
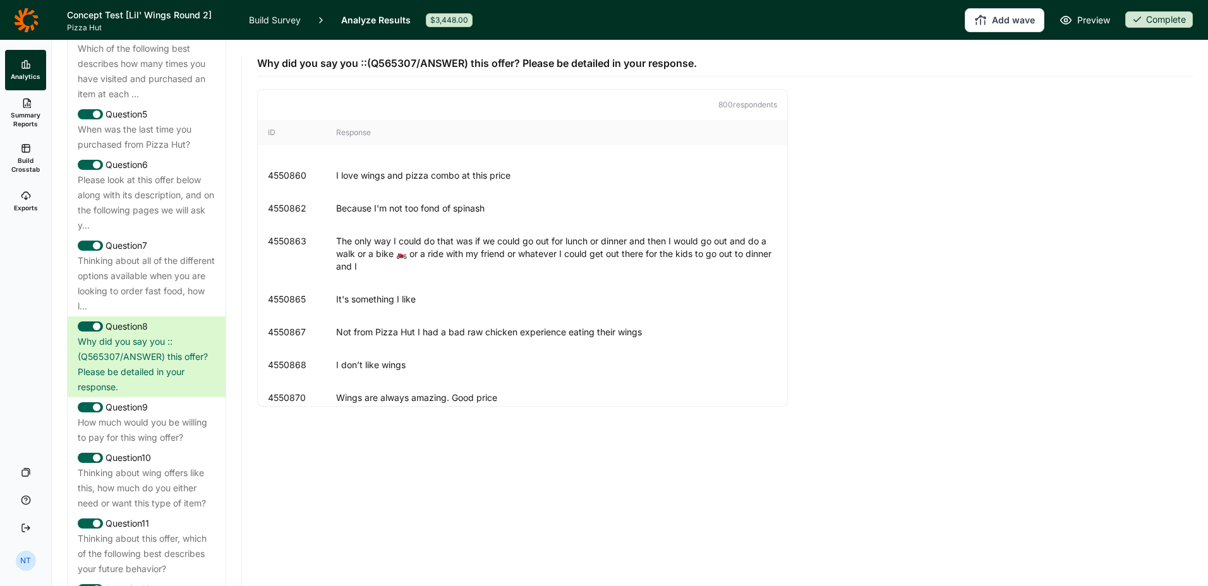
scroll to position [21373, 0]
